Goal: Task Accomplishment & Management: Manage account settings

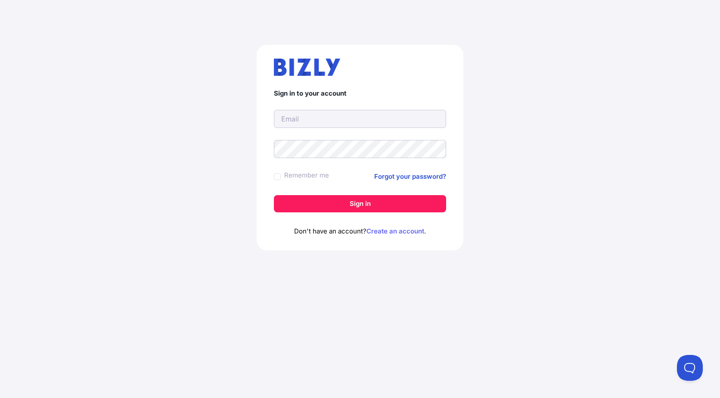
click at [396, 232] on link "Create an account" at bounding box center [395, 231] width 58 height 8
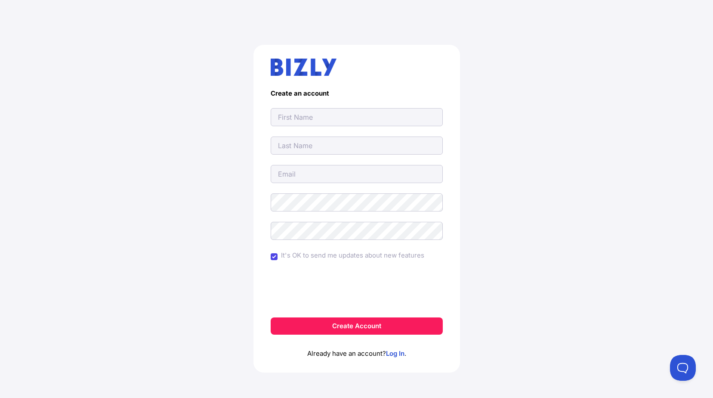
click at [320, 114] on input "text" at bounding box center [357, 117] width 172 height 18
type input "G"
click at [302, 147] on input "text" at bounding box center [357, 145] width 172 height 18
type input "P"
click at [288, 175] on input "email" at bounding box center [357, 174] width 172 height 18
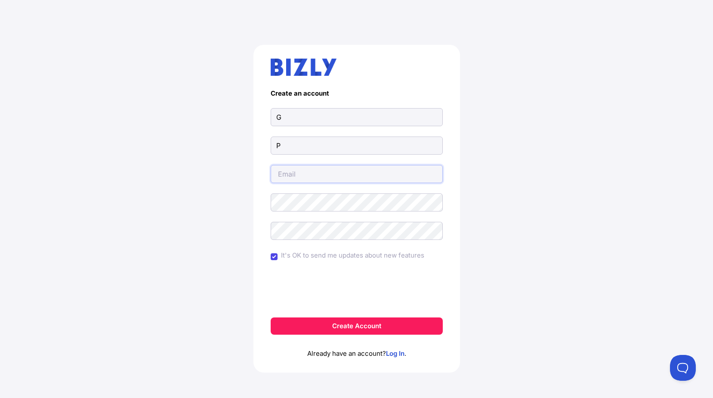
type input "[EMAIL_ADDRESS][DOMAIN_NAME]"
click at [529, 197] on div "Create an account G P sunfin@netspace.net.au It's OK to send me updates about n…" at bounding box center [356, 212] width 679 height 376
click at [586, 158] on div "Create an account G P sunfin@netspace.net.au It's OK to send me updates about n…" at bounding box center [356, 212] width 679 height 376
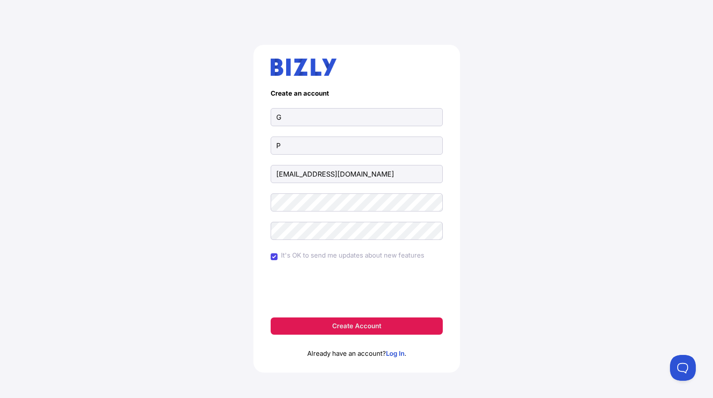
click at [342, 329] on button "Create Account" at bounding box center [357, 325] width 172 height 17
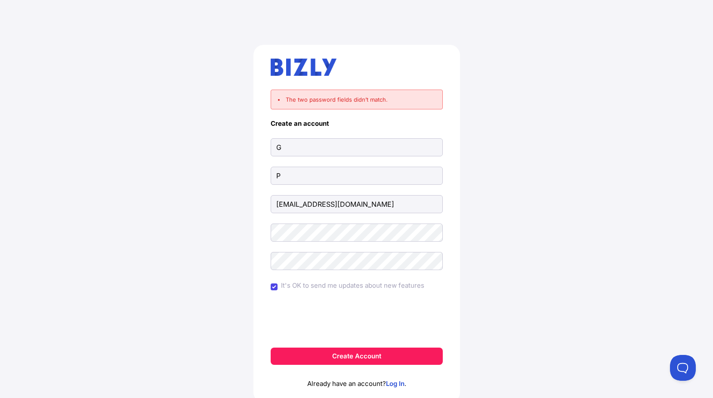
click at [543, 216] on div "The two password fields didn’t match. Create an account G P sunfin@netspace.net…" at bounding box center [356, 227] width 679 height 406
click at [486, 271] on div "The two password fields didn’t match. Create an account G P sunfin@netspace.net…" at bounding box center [356, 227] width 679 height 406
click at [275, 285] on input "It's OK to send me updates about new features" at bounding box center [274, 286] width 7 height 7
checkbox input "false"
click at [346, 356] on button "Create Account" at bounding box center [357, 355] width 172 height 17
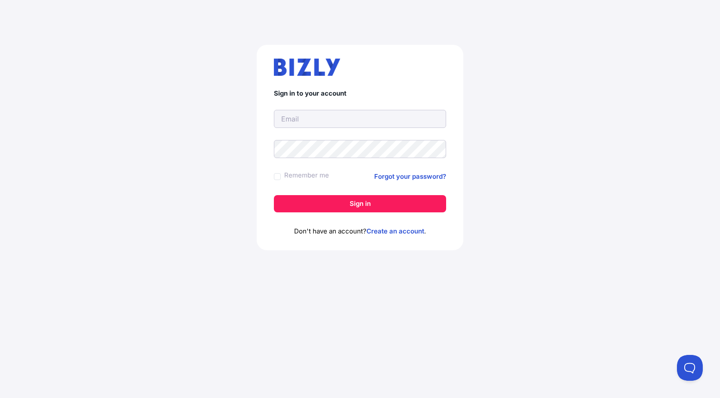
click at [308, 116] on input "text" at bounding box center [360, 119] width 172 height 18
type input "sunfin@netspace.net.au"
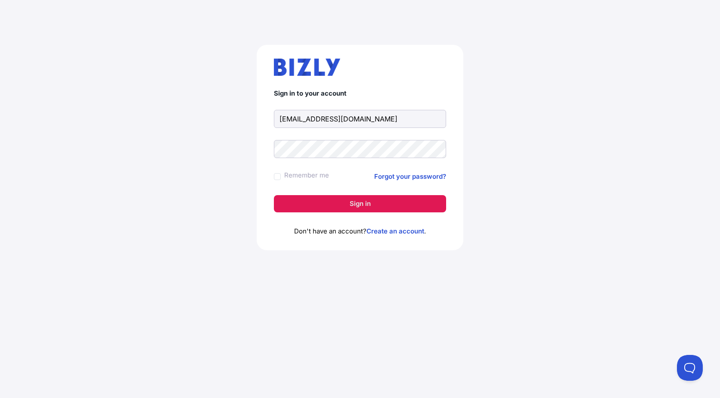
click at [363, 205] on button "Sign in" at bounding box center [360, 203] width 172 height 17
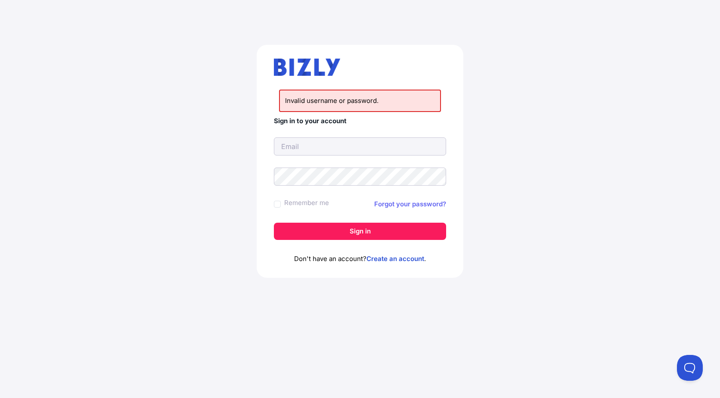
click at [391, 206] on link "Forgot your password?" at bounding box center [410, 204] width 72 height 10
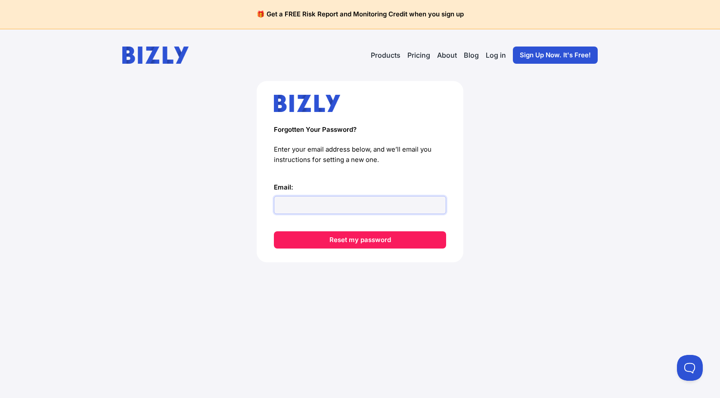
click at [330, 205] on input "Email:" at bounding box center [360, 205] width 172 height 18
type input "sunfin@netspace.net.au"
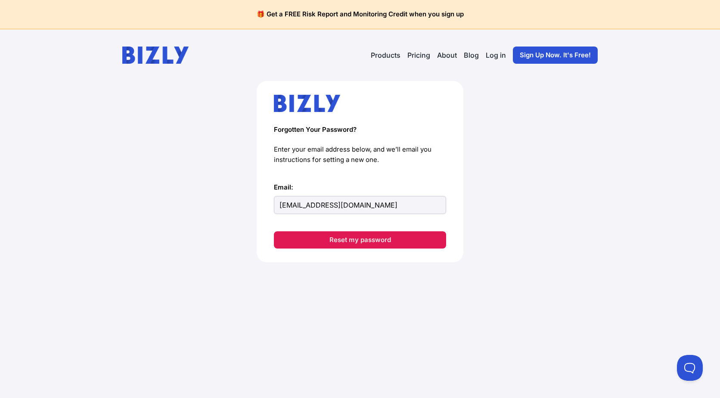
click at [357, 242] on button "Reset my password" at bounding box center [360, 239] width 172 height 17
